Goal: Find contact information: Find contact information

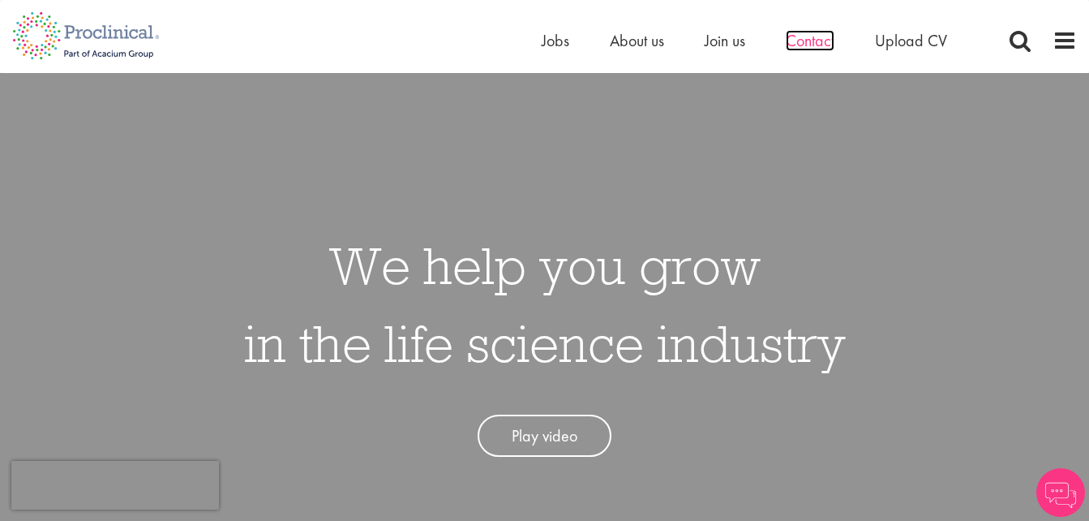
click at [816, 41] on span "Contact" at bounding box center [810, 40] width 49 height 21
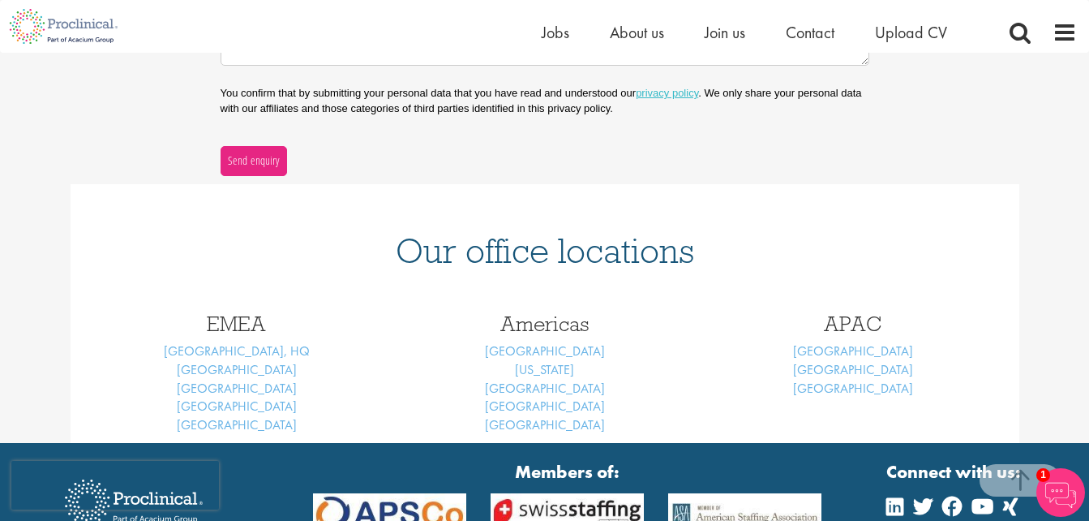
scroll to position [649, 0]
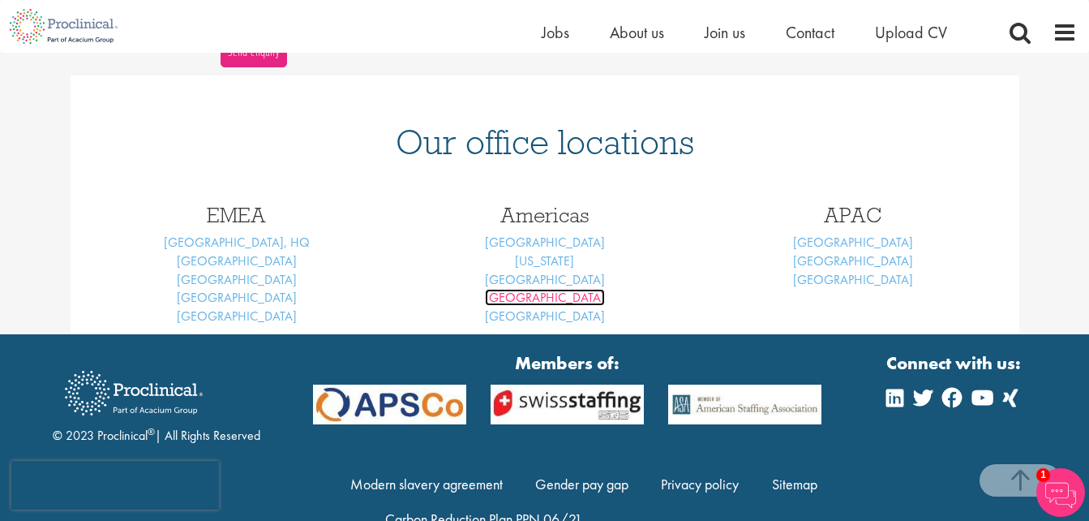
click at [548, 294] on link "[GEOGRAPHIC_DATA]" at bounding box center [545, 297] width 120 height 17
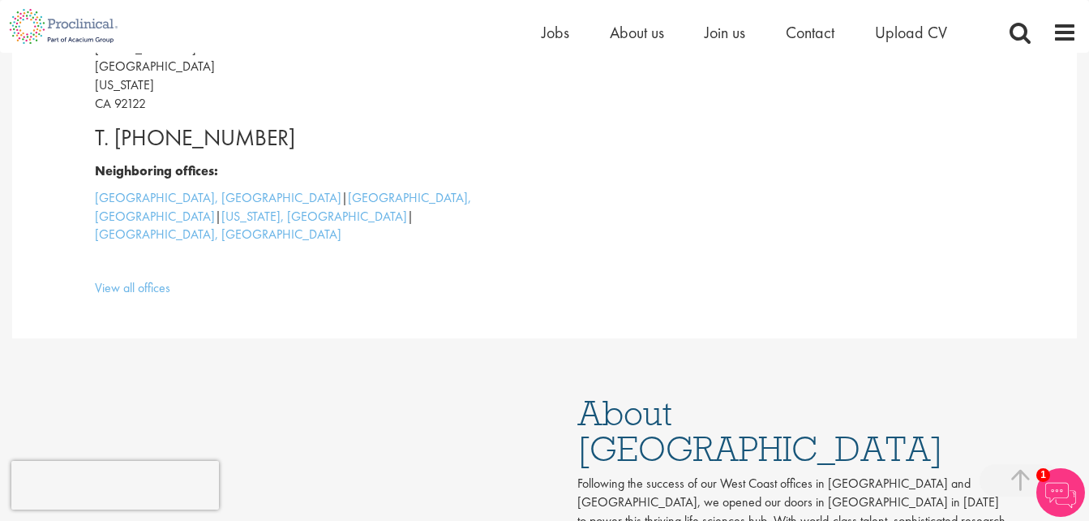
scroll to position [512, 0]
